Goal: Check status: Check status

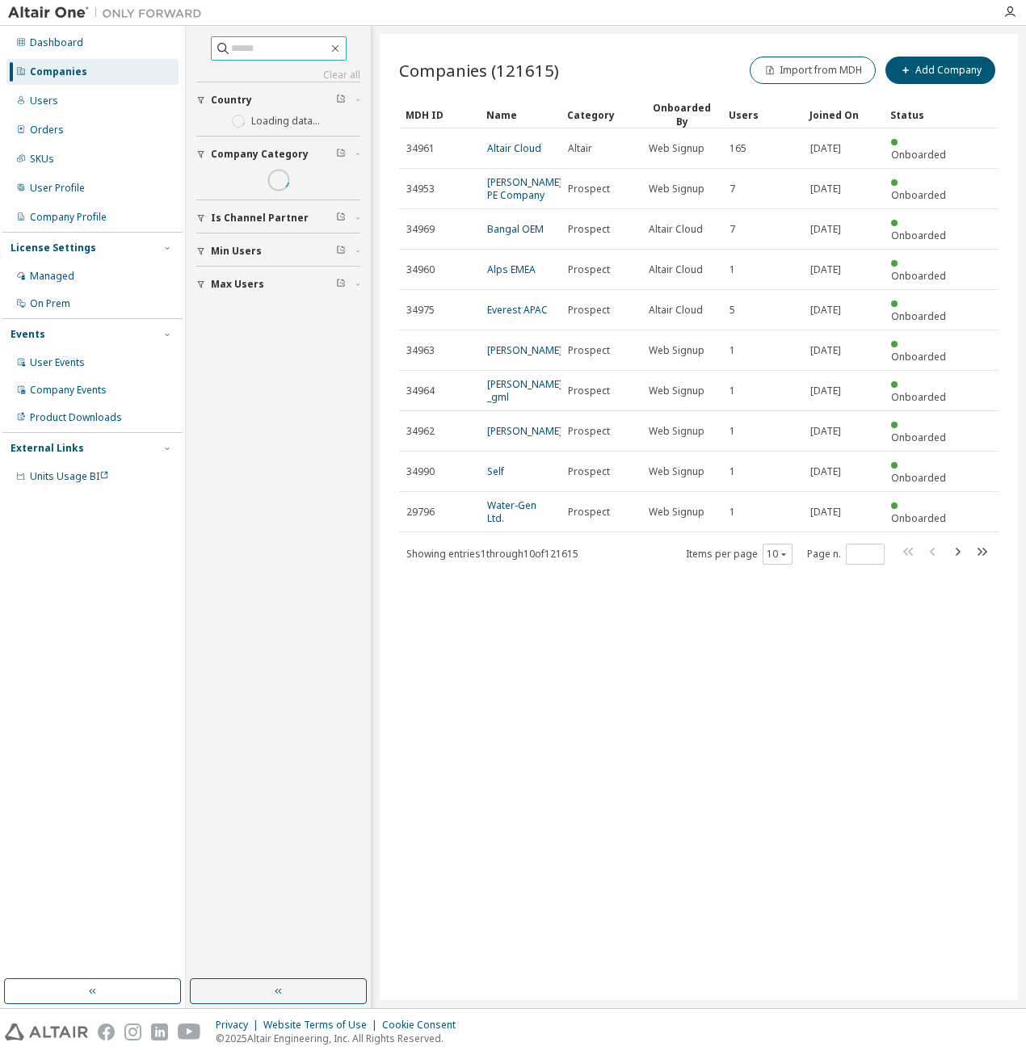
click at [237, 44] on input "text" at bounding box center [279, 48] width 97 height 16
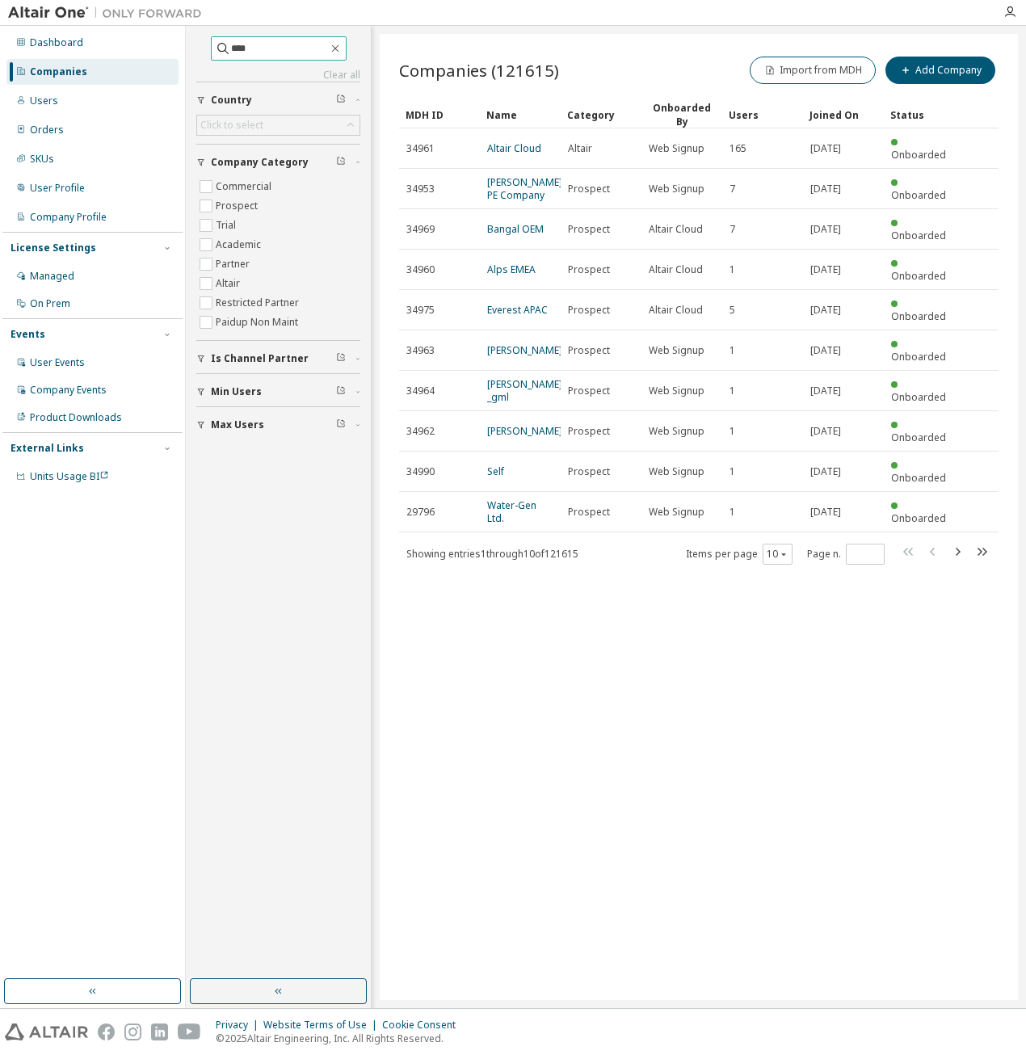
type input "****"
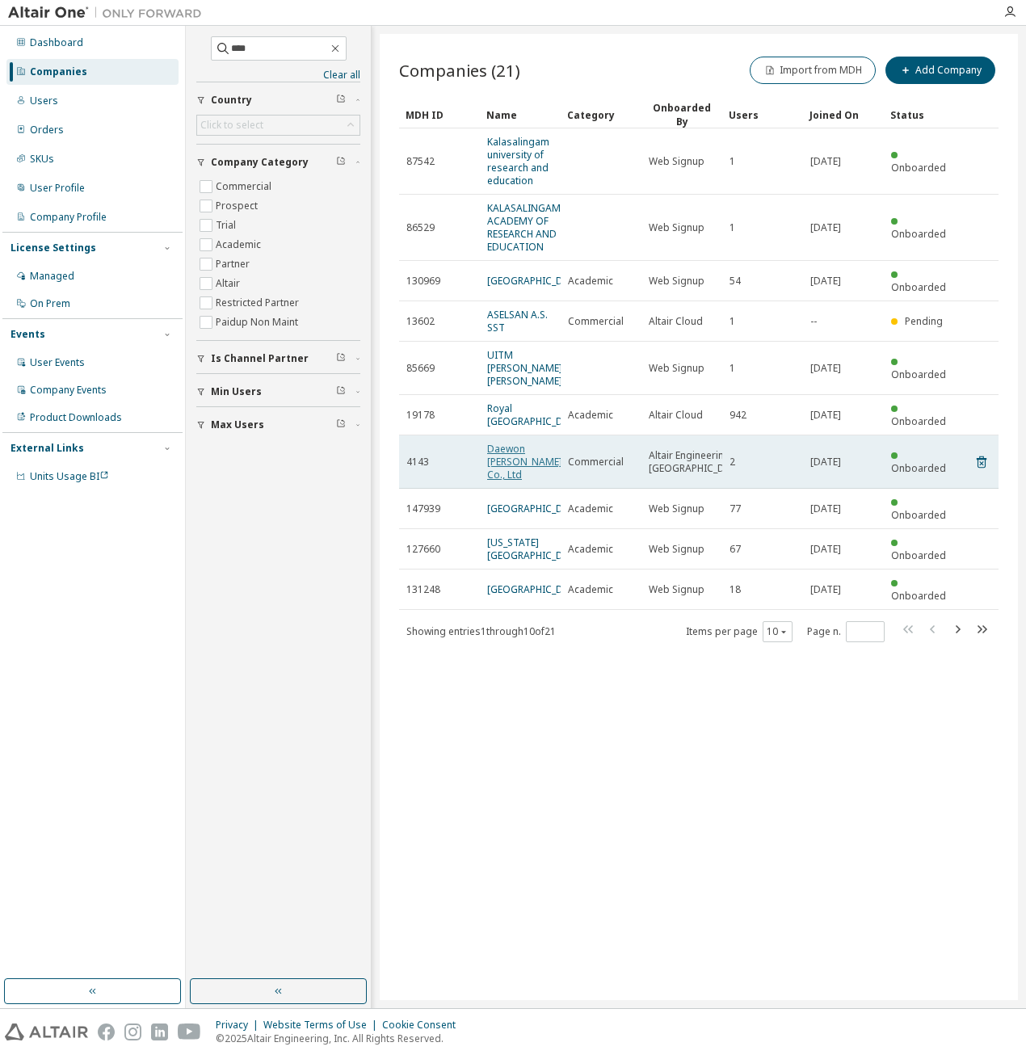
click at [499, 481] on link "Daewon [PERSON_NAME] Co., Ltd" at bounding box center [524, 462] width 75 height 40
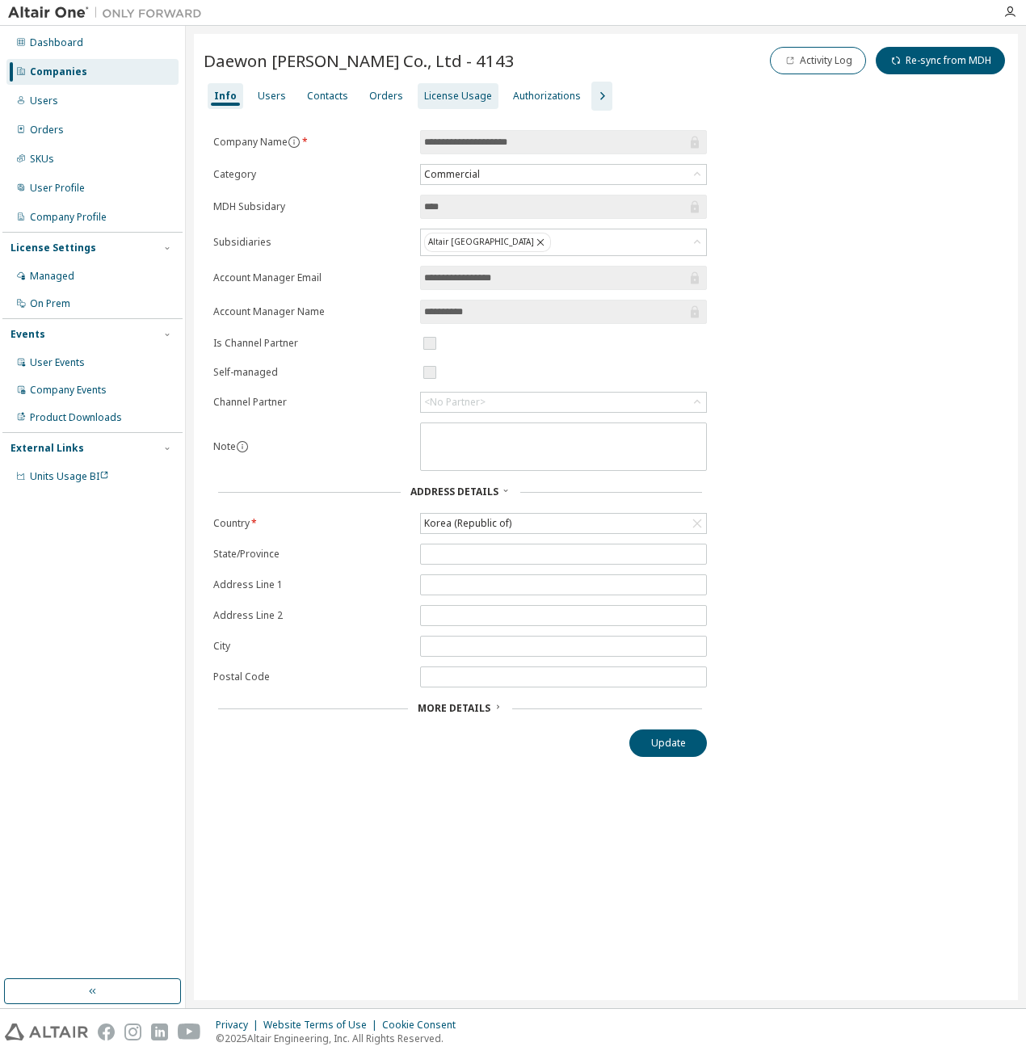
click at [465, 99] on div "License Usage" at bounding box center [458, 96] width 68 height 13
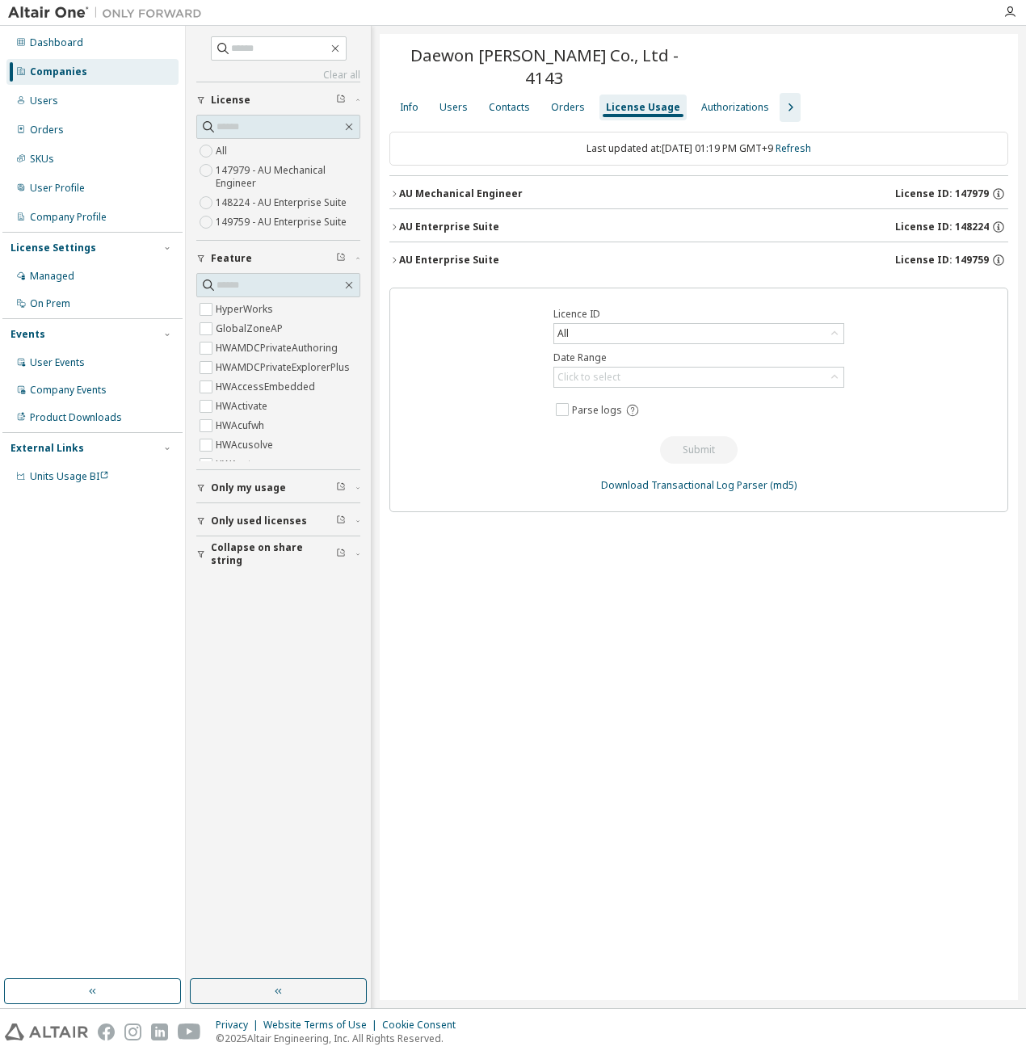
click at [438, 187] on div "AU Mechanical Engineer" at bounding box center [461, 193] width 124 height 13
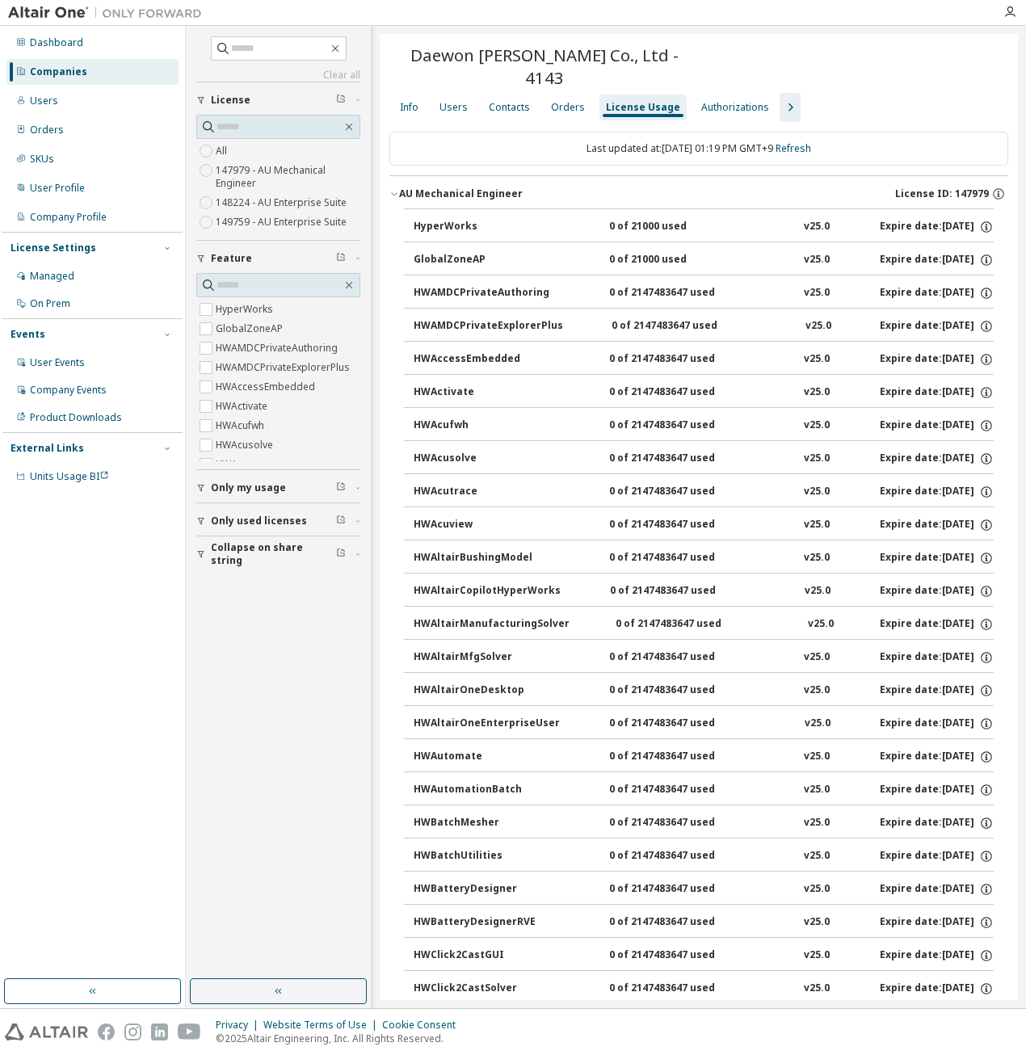
click at [625, 101] on div "License Usage" at bounding box center [643, 107] width 74 height 13
click at [635, 94] on div "License Usage" at bounding box center [642, 107] width 87 height 26
click at [638, 101] on div "License Usage" at bounding box center [643, 107] width 74 height 13
click at [447, 101] on div "Users" at bounding box center [453, 107] width 28 height 13
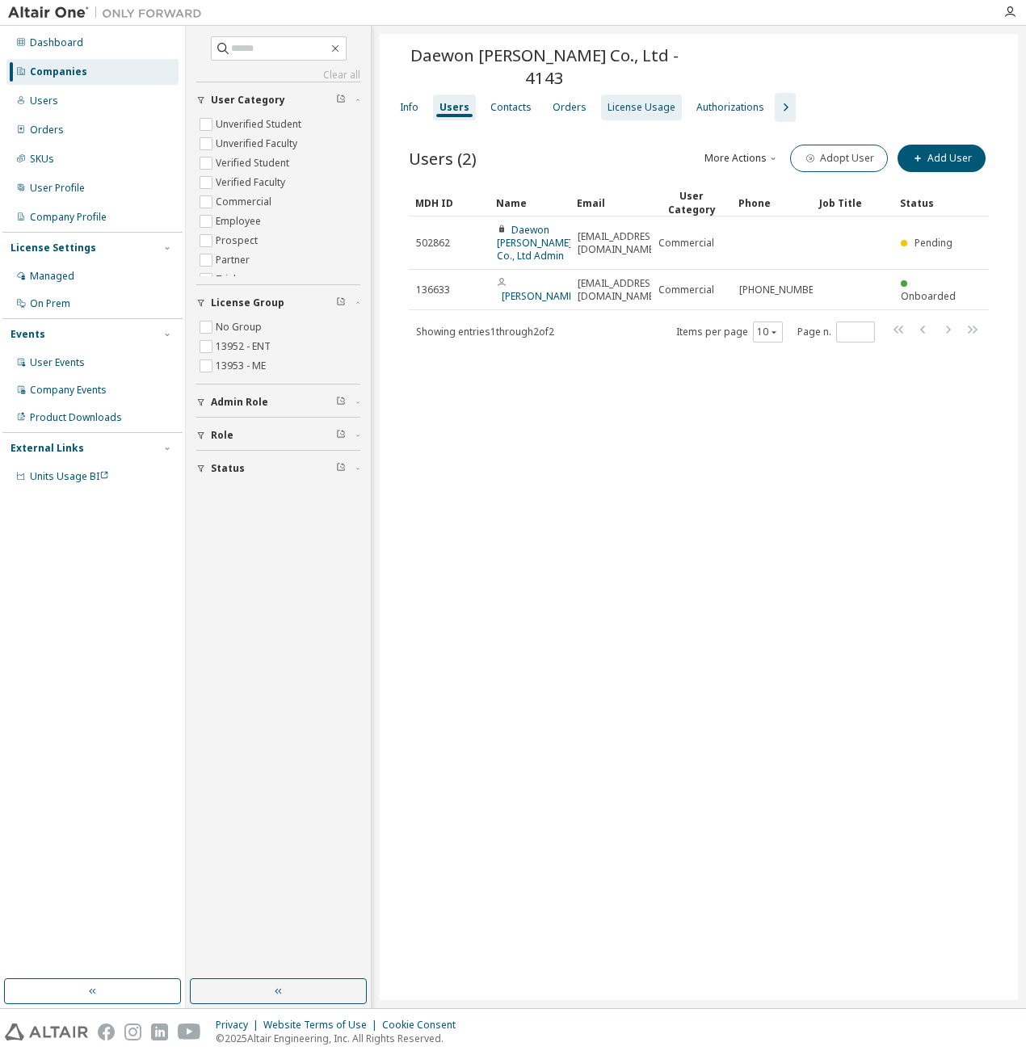
click at [457, 94] on div "Users" at bounding box center [454, 107] width 43 height 26
click at [775, 98] on icon "button" at bounding box center [784, 107] width 19 height 19
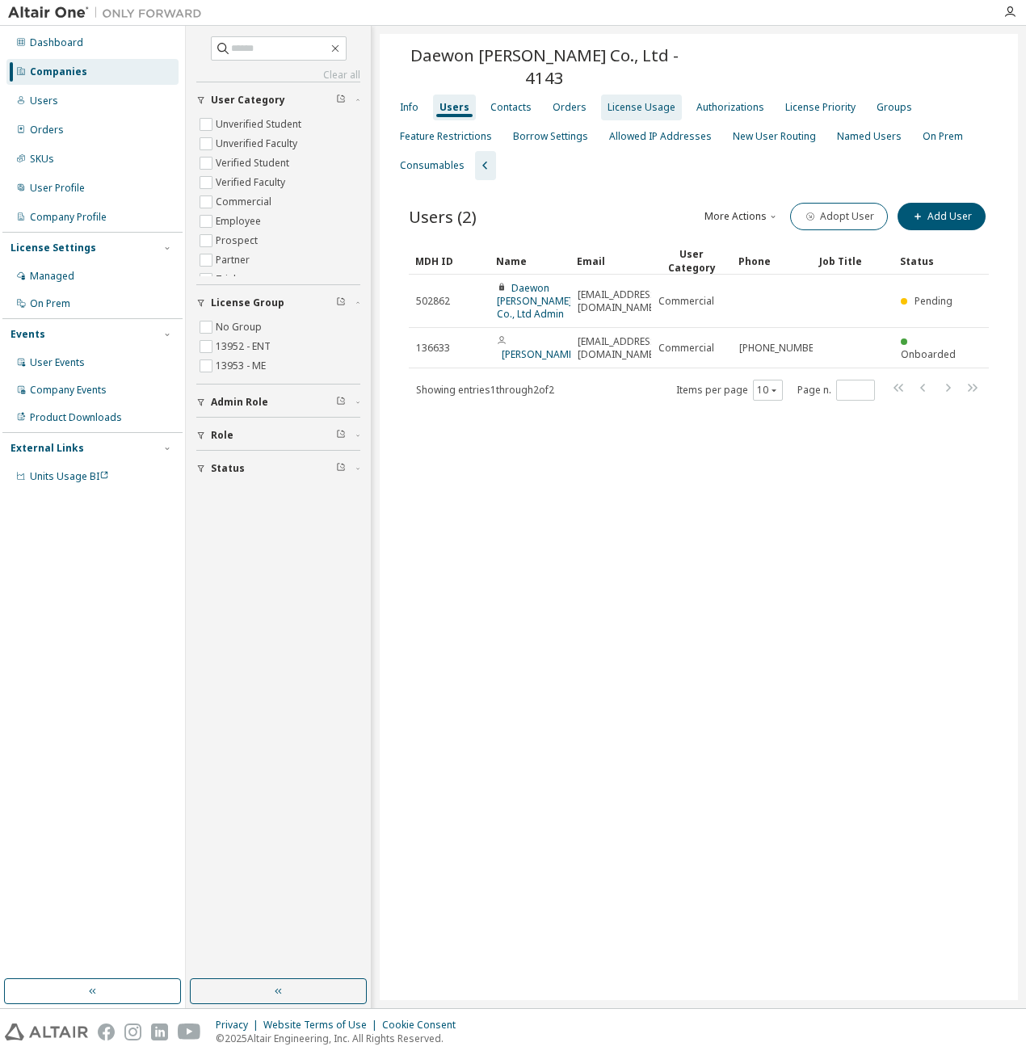
click at [650, 94] on div "License Usage" at bounding box center [641, 107] width 81 height 26
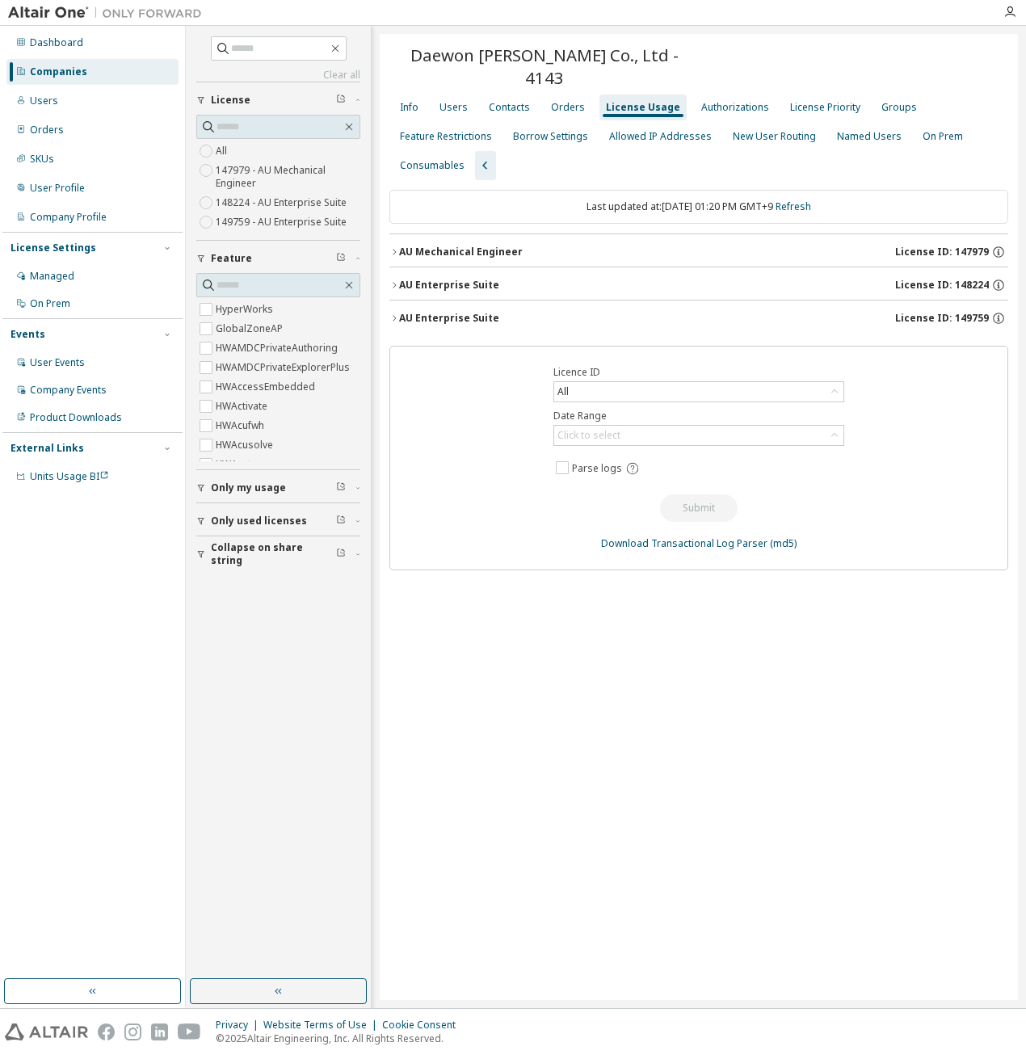
click at [430, 279] on div "AU Enterprise Suite" at bounding box center [449, 285] width 100 height 13
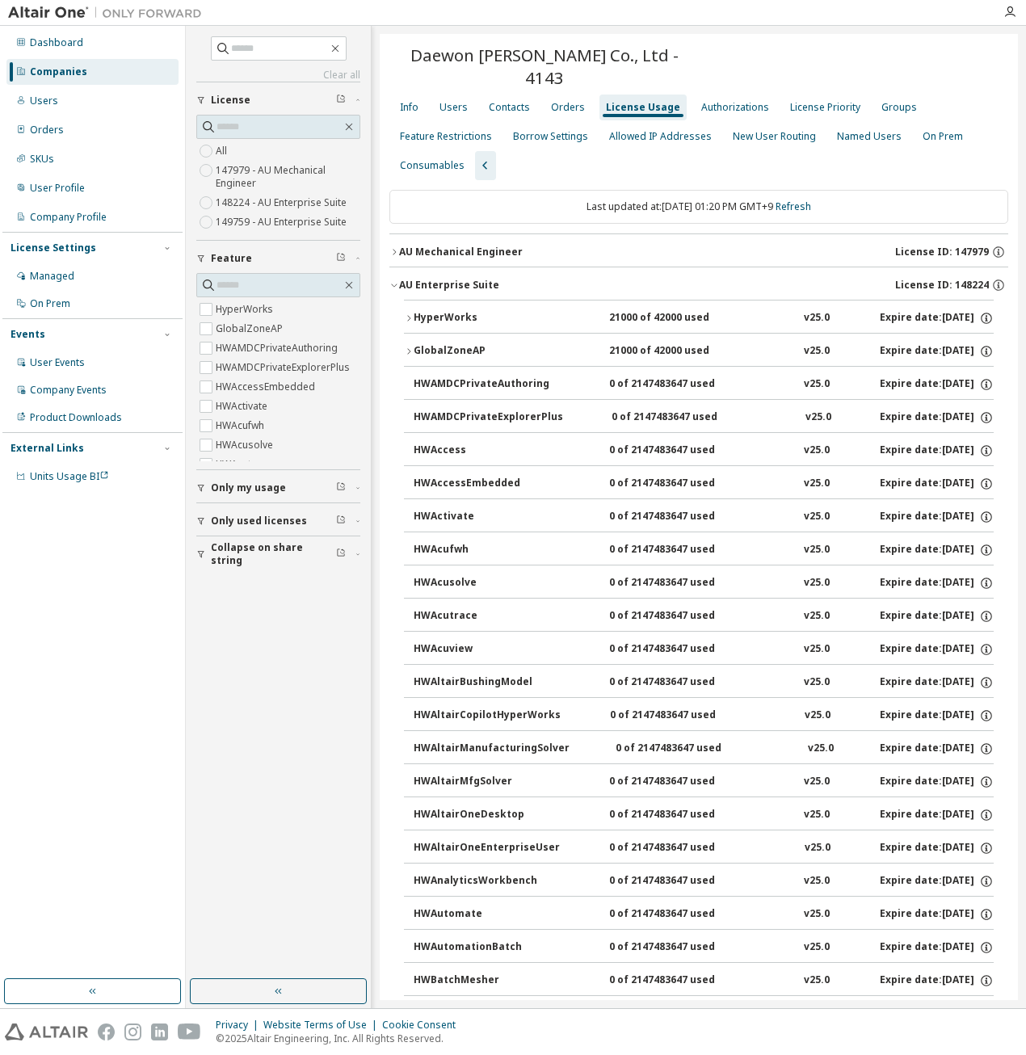
click at [394, 280] on icon "button" at bounding box center [394, 285] width 10 height 10
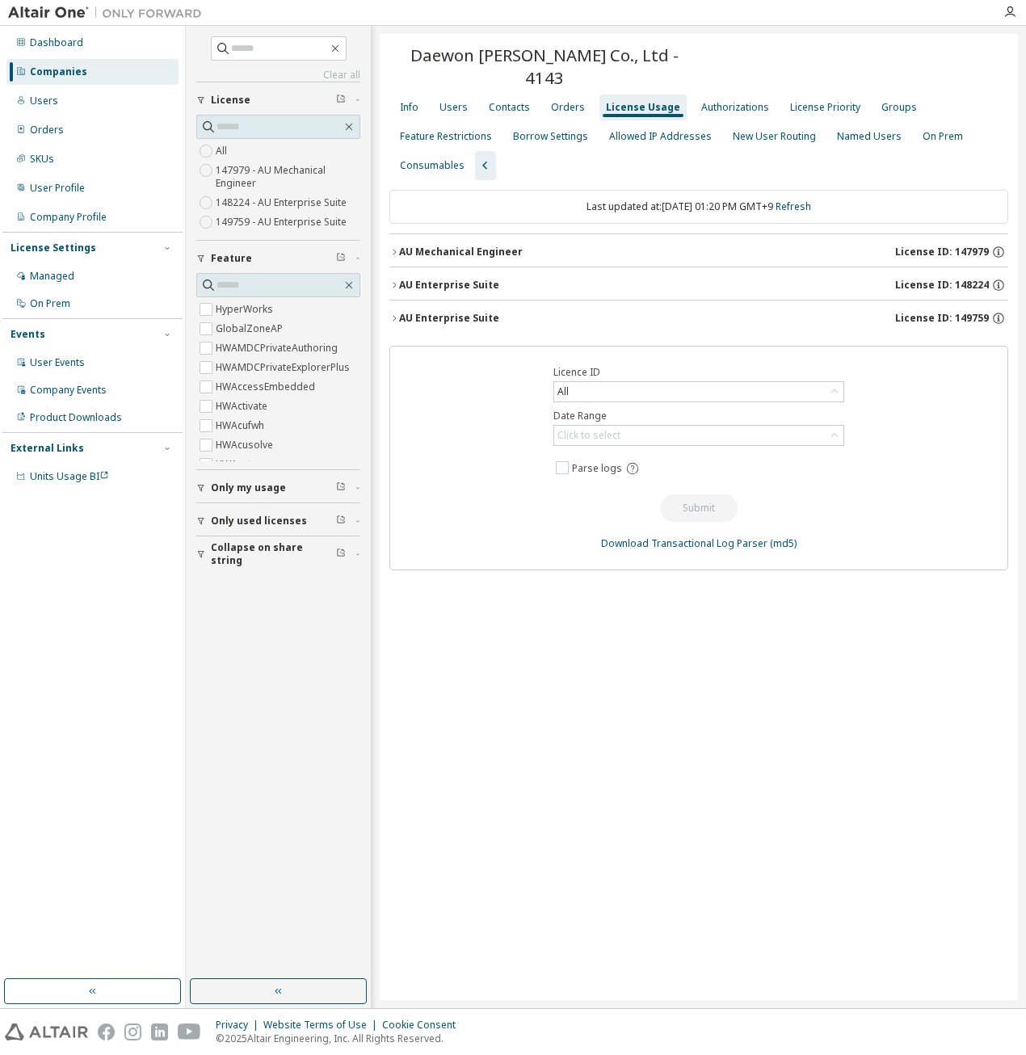
click at [396, 247] on icon "button" at bounding box center [394, 252] width 10 height 10
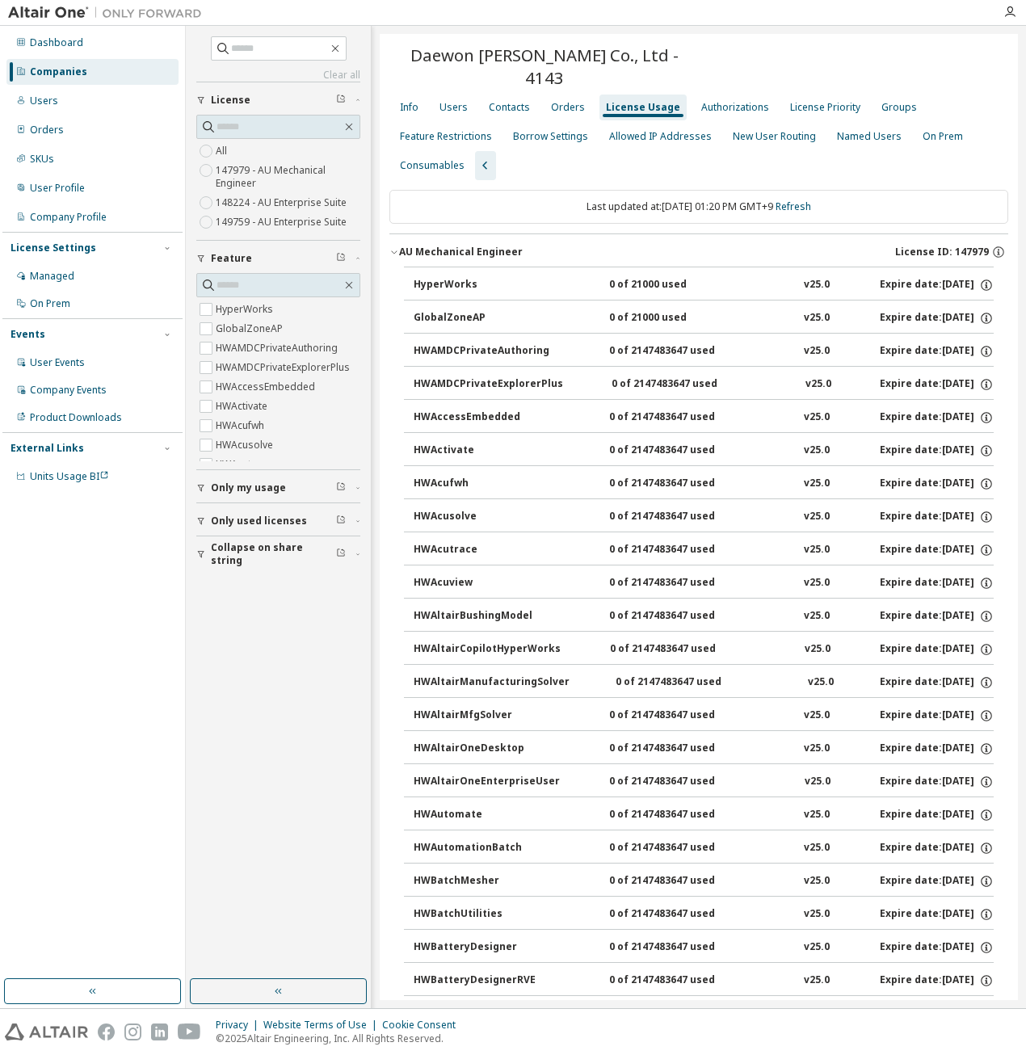
click at [396, 247] on icon "button" at bounding box center [394, 252] width 10 height 10
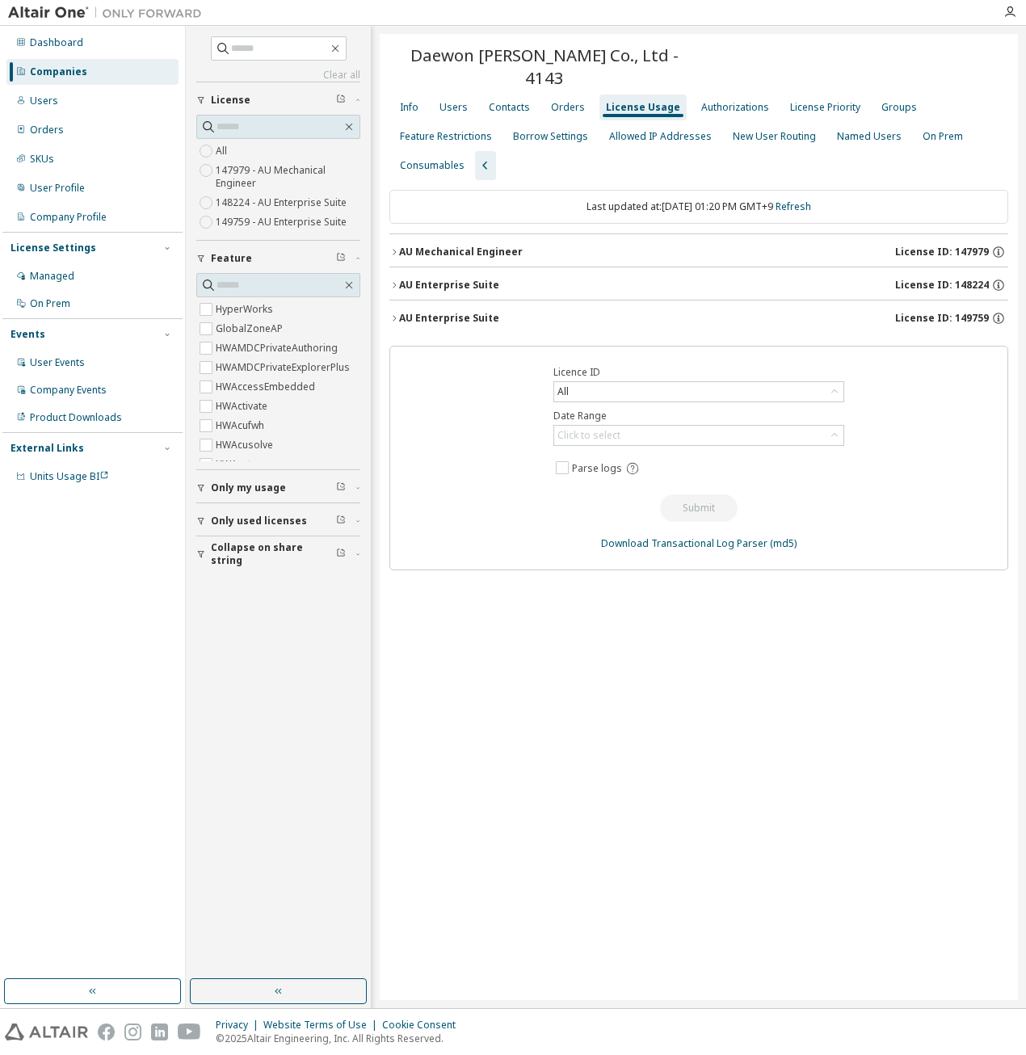
click at [393, 313] on icon "button" at bounding box center [394, 318] width 10 height 10
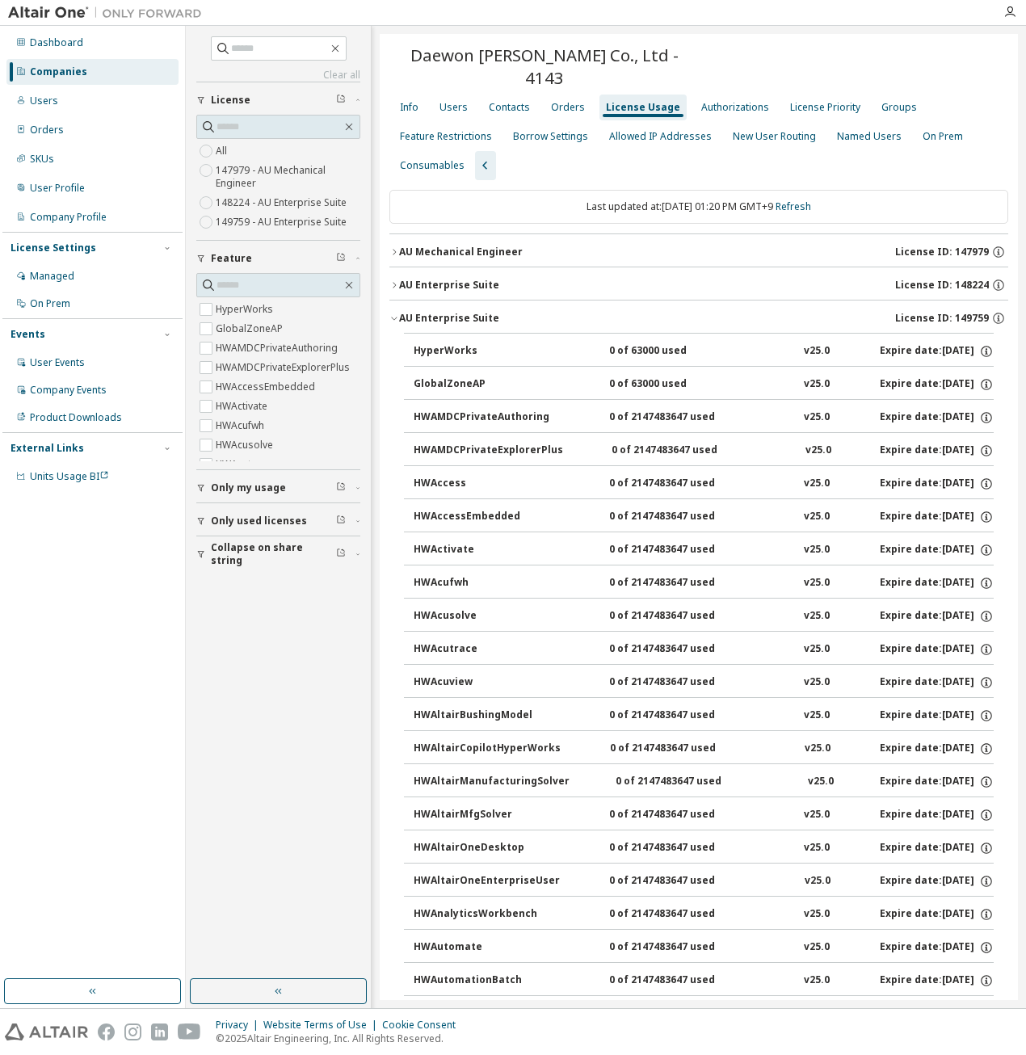
click at [393, 313] on icon "button" at bounding box center [394, 318] width 10 height 10
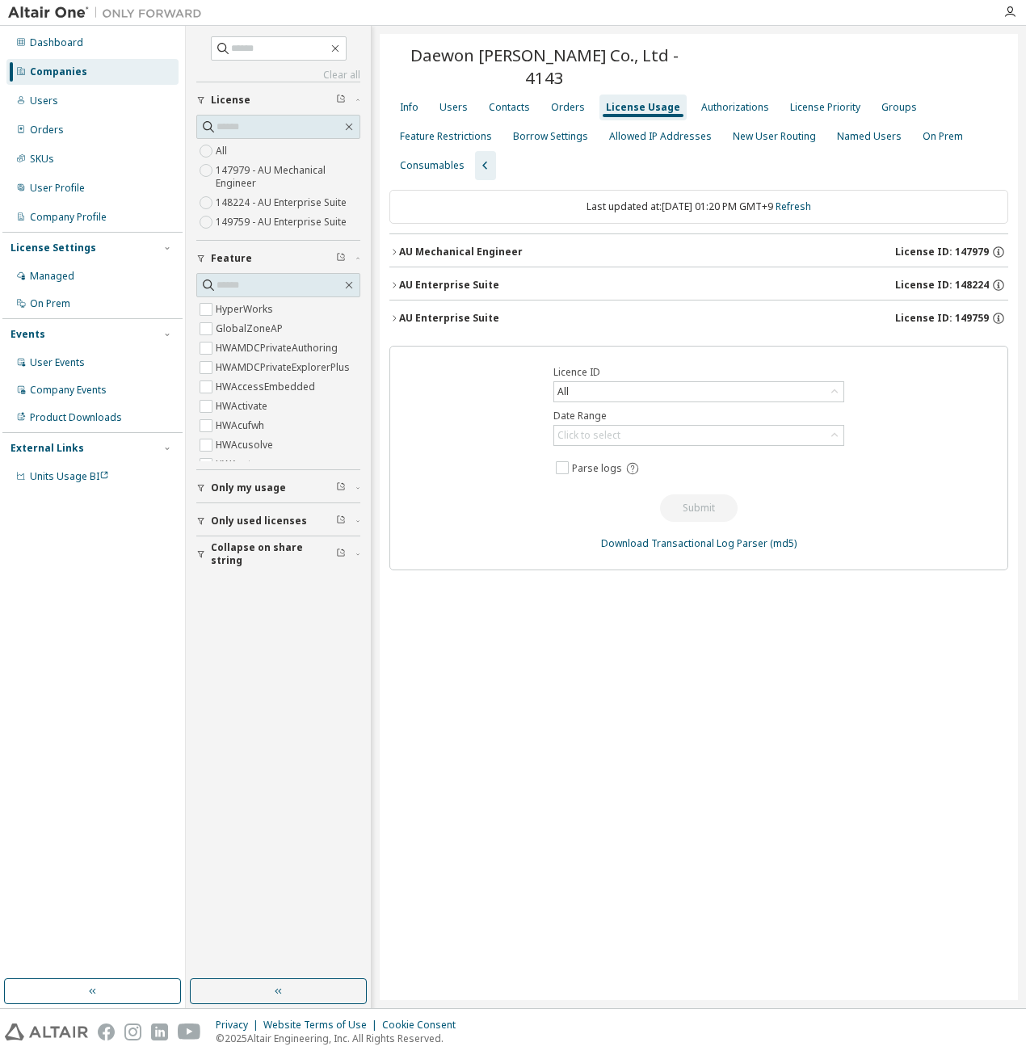
click at [391, 280] on icon "button" at bounding box center [394, 285] width 10 height 10
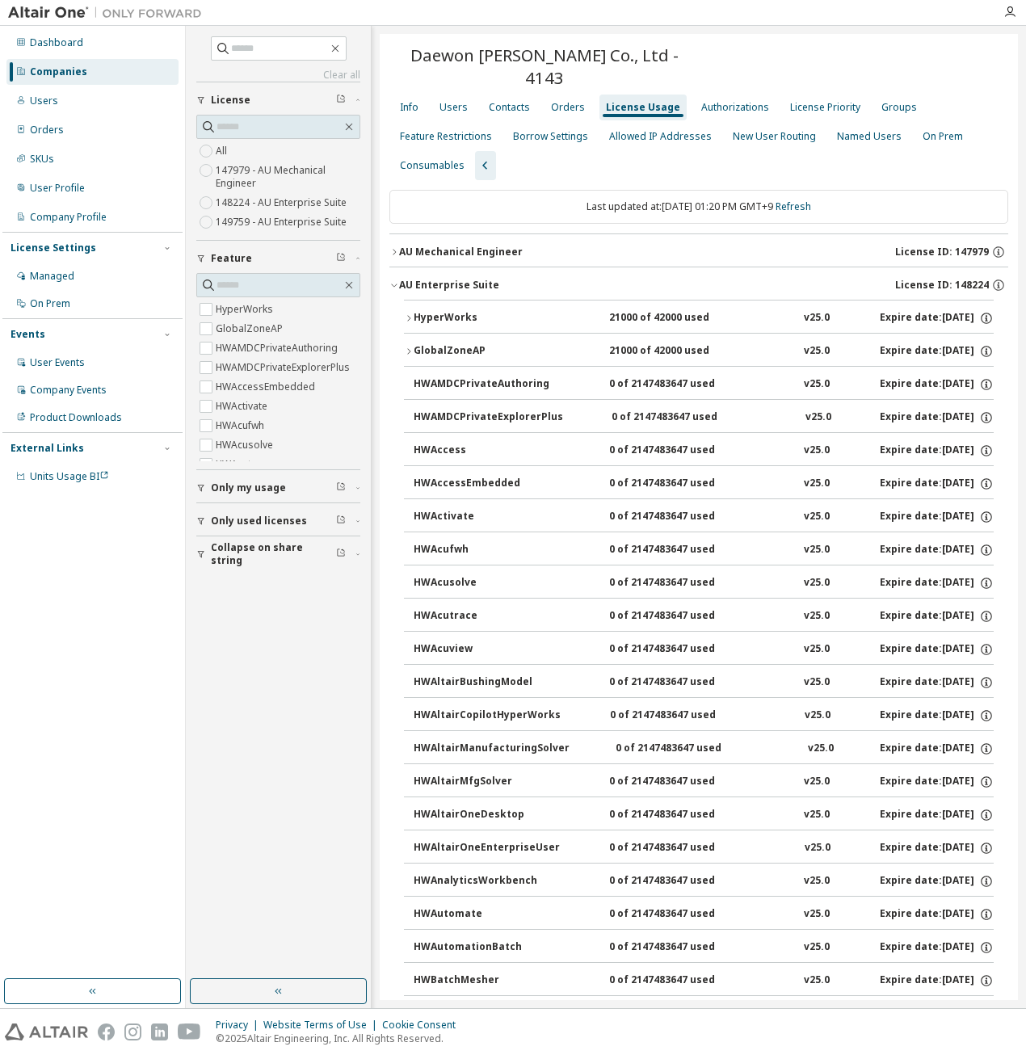
click at [393, 280] on icon "button" at bounding box center [394, 285] width 10 height 10
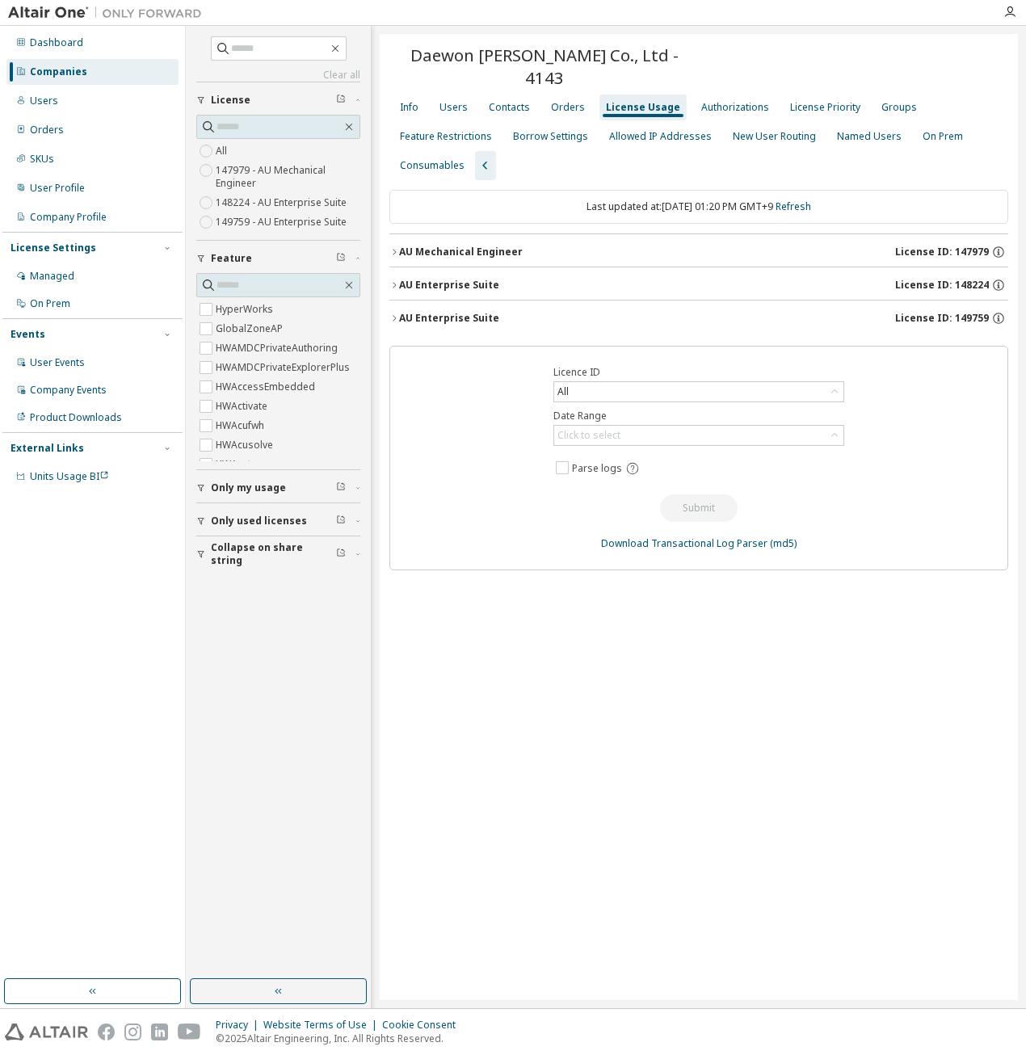
click at [388, 650] on div "Daewon [PERSON_NAME] Co., Ltd - 4143 Clear Load Save Save As Field Operator Val…" at bounding box center [699, 517] width 638 height 966
